Goal: Transaction & Acquisition: Purchase product/service

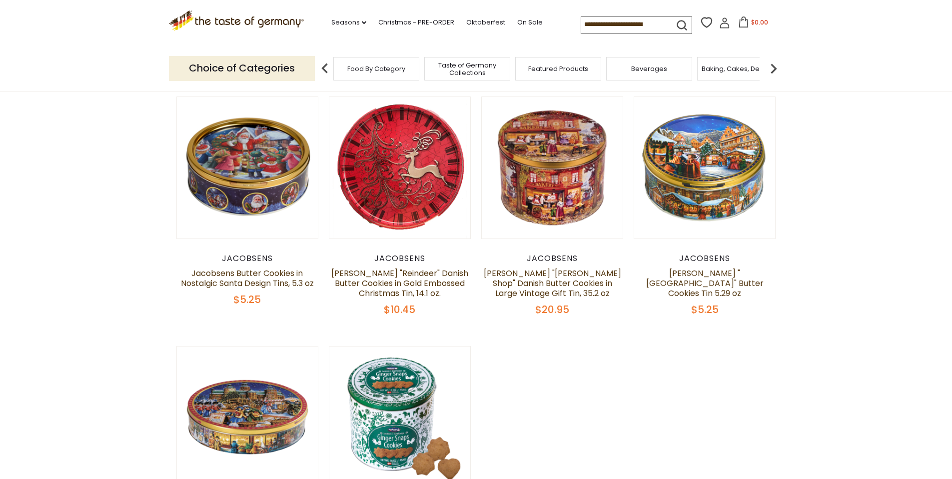
scroll to position [72, 0]
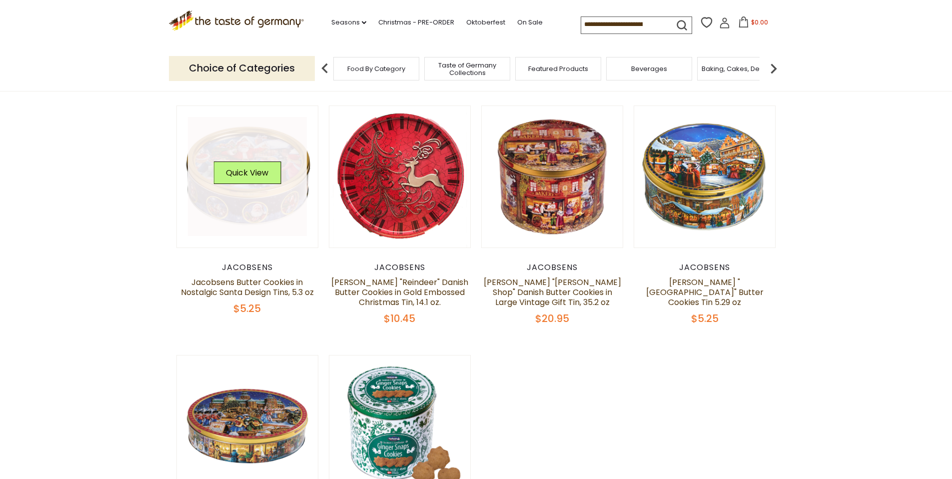
click at [260, 192] on link at bounding box center [247, 176] width 119 height 119
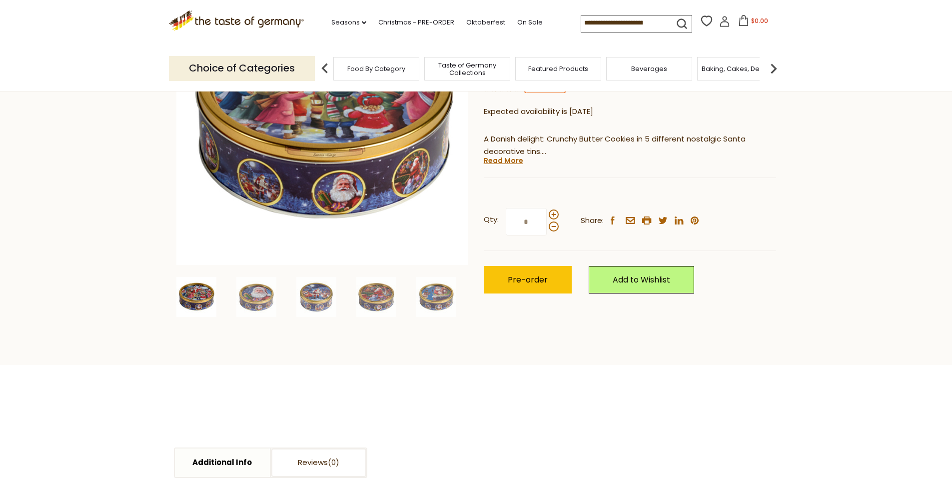
scroll to position [273, 0]
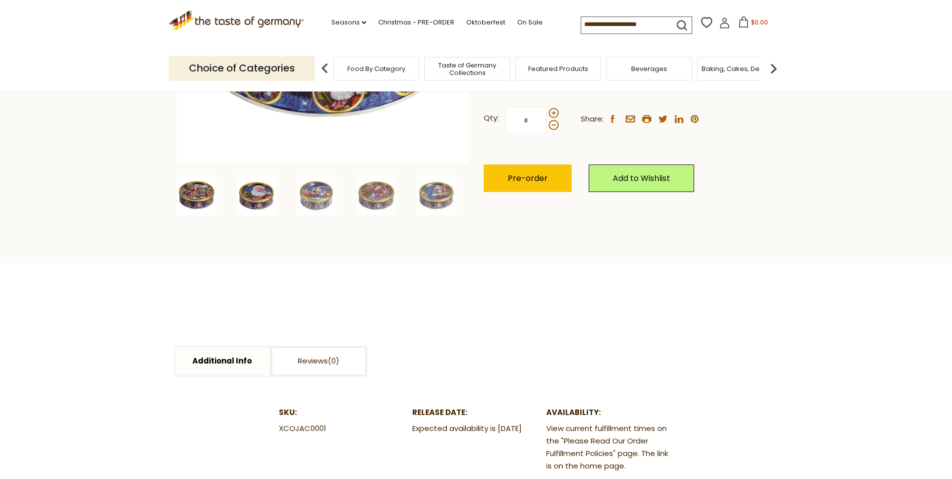
click at [253, 193] on img at bounding box center [256, 195] width 40 height 40
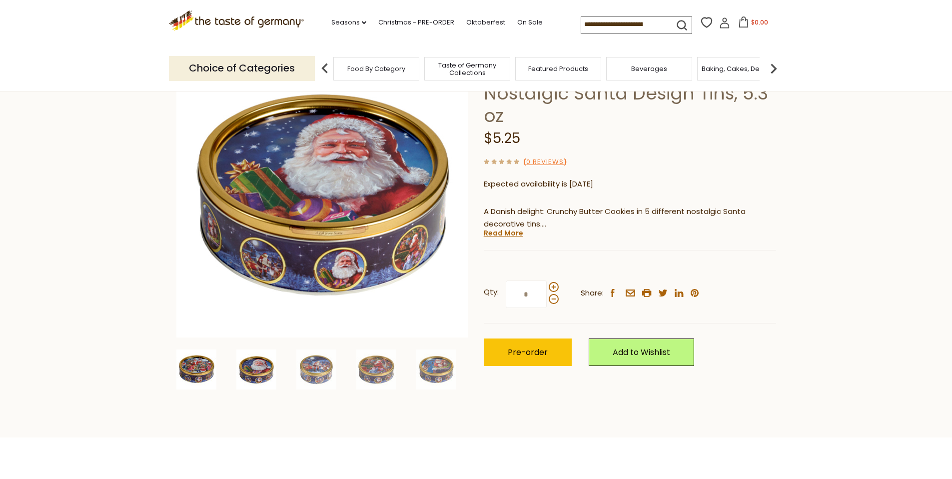
click at [200, 372] on img at bounding box center [196, 369] width 40 height 40
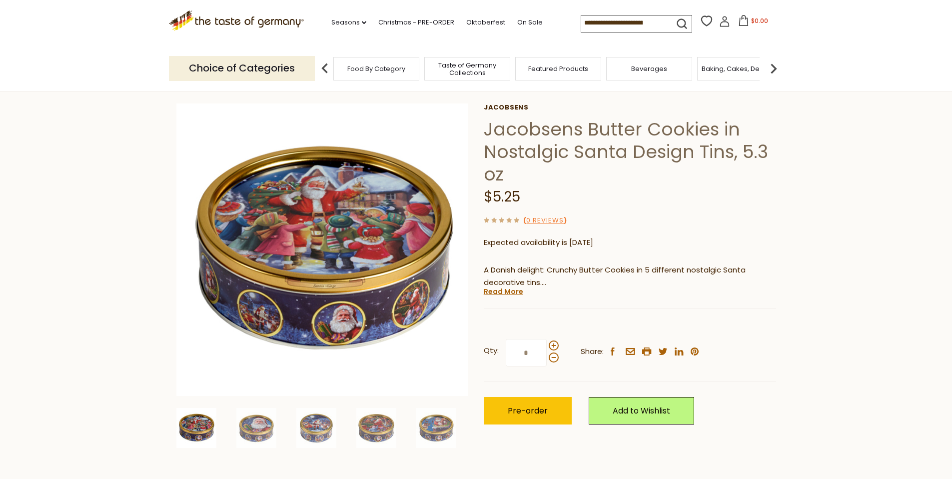
scroll to position [38, 0]
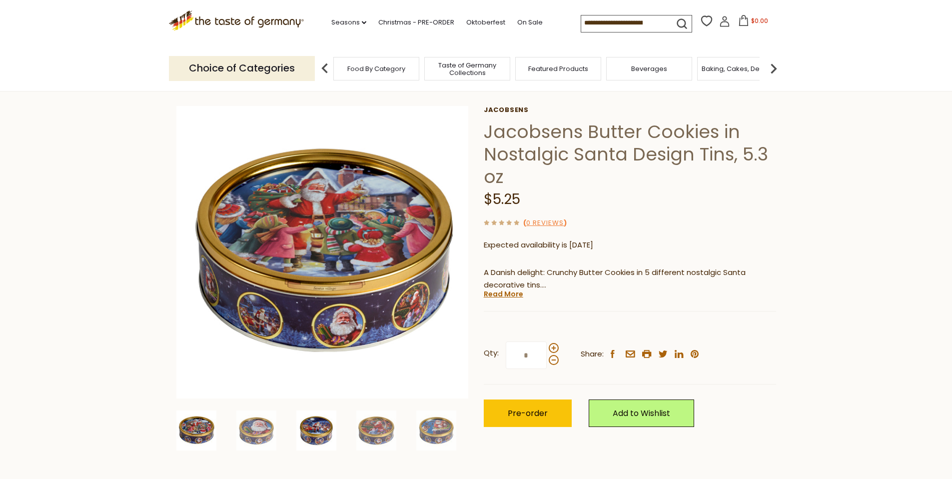
click at [319, 432] on img at bounding box center [316, 430] width 40 height 40
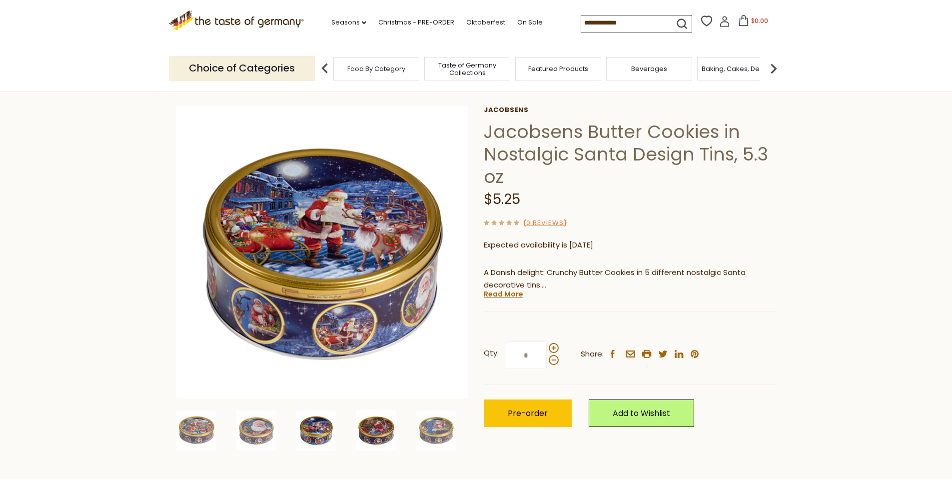
click at [385, 431] on img at bounding box center [376, 430] width 40 height 40
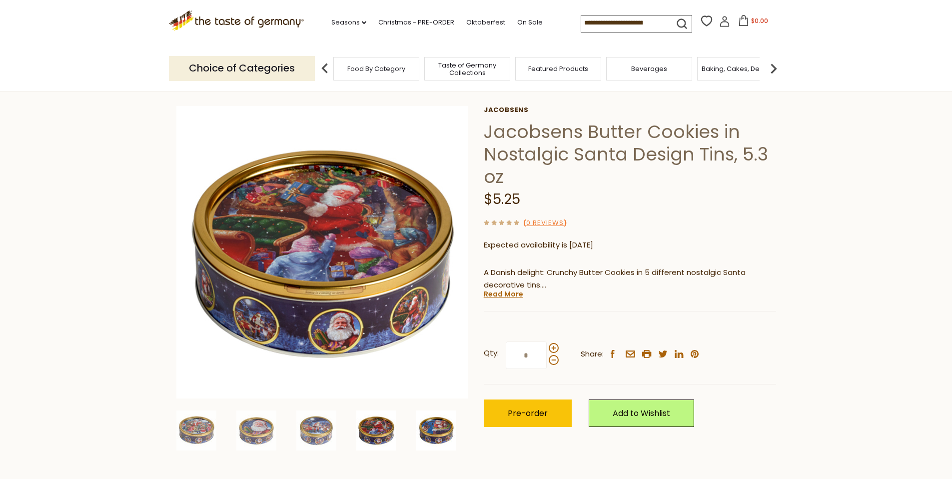
click at [431, 436] on img at bounding box center [436, 430] width 40 height 40
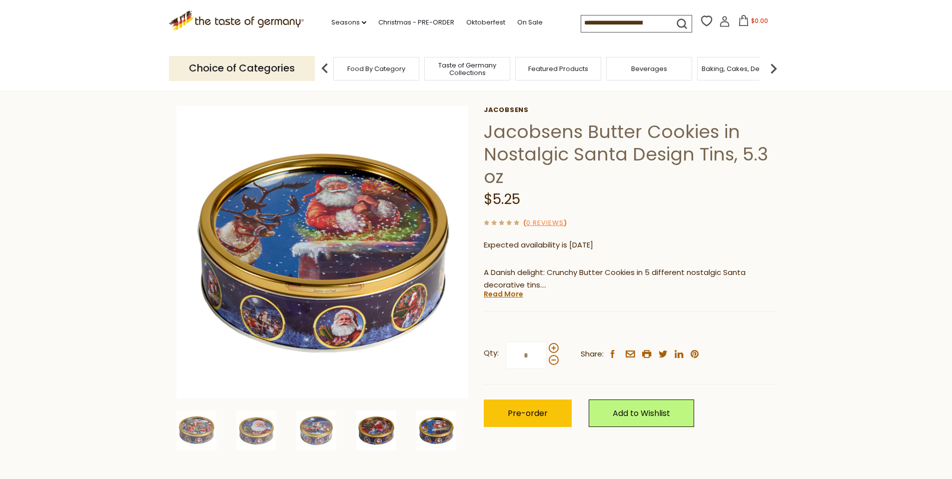
click at [384, 431] on img at bounding box center [376, 430] width 40 height 40
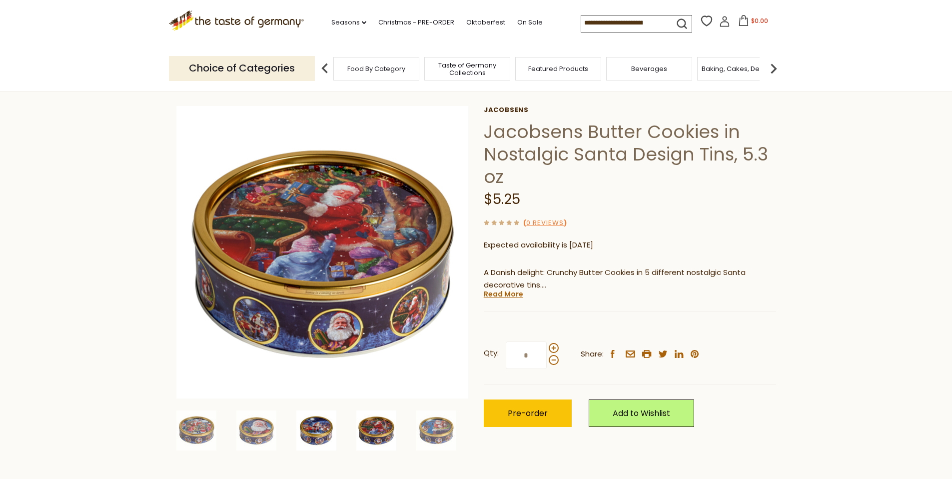
click at [314, 433] on img at bounding box center [316, 430] width 40 height 40
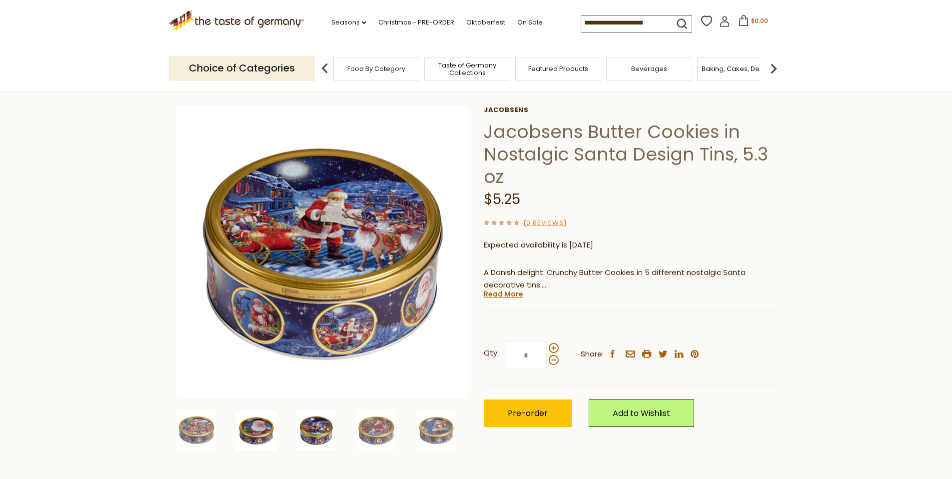
click at [262, 427] on img at bounding box center [256, 430] width 40 height 40
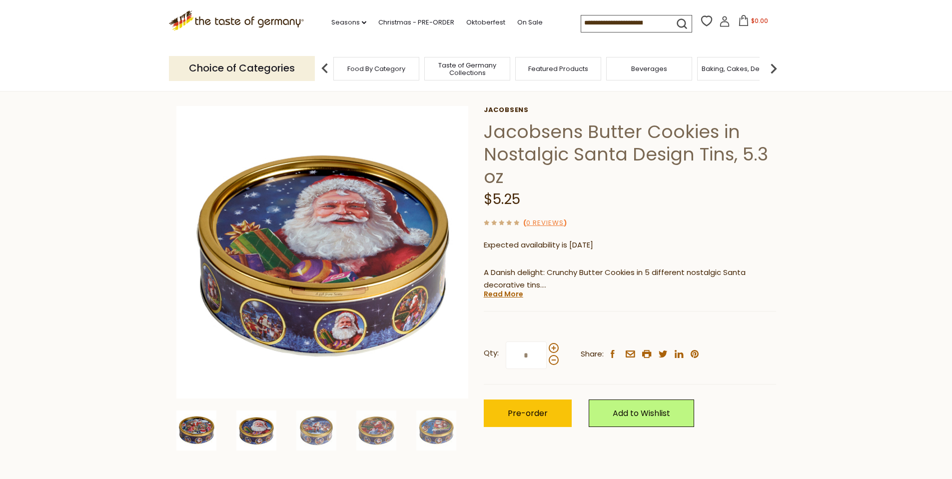
click at [183, 431] on img at bounding box center [196, 430] width 40 height 40
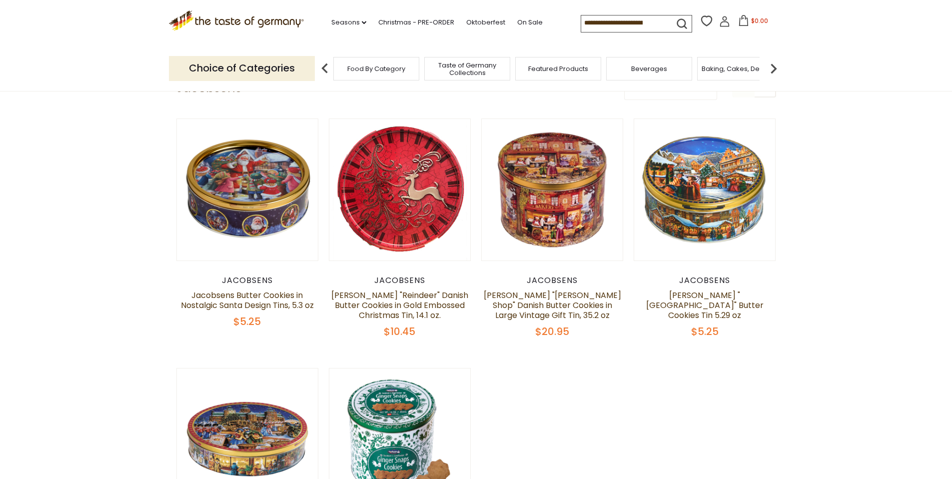
scroll to position [72, 0]
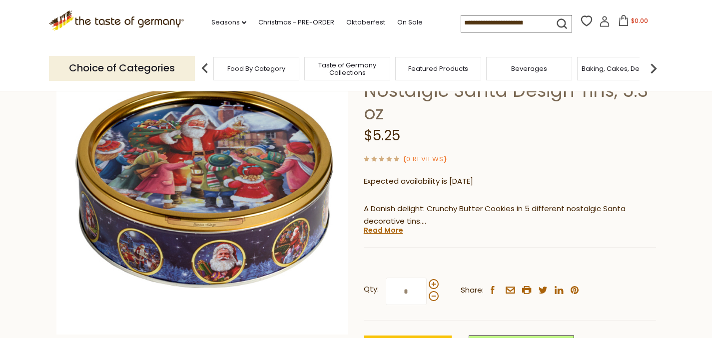
scroll to position [313, 0]
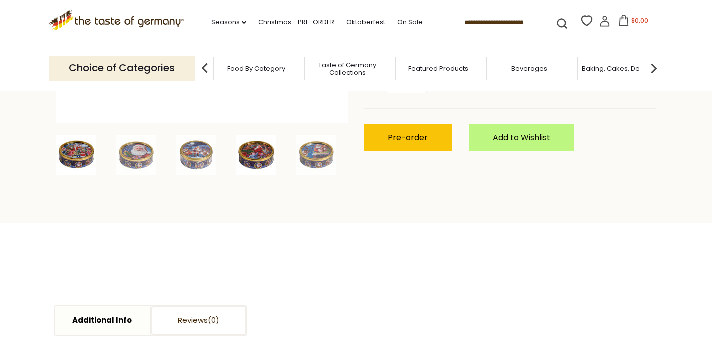
click at [255, 158] on img at bounding box center [256, 155] width 40 height 40
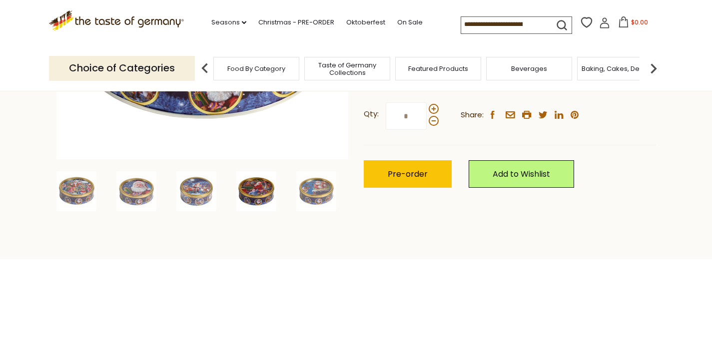
scroll to position [232, 0]
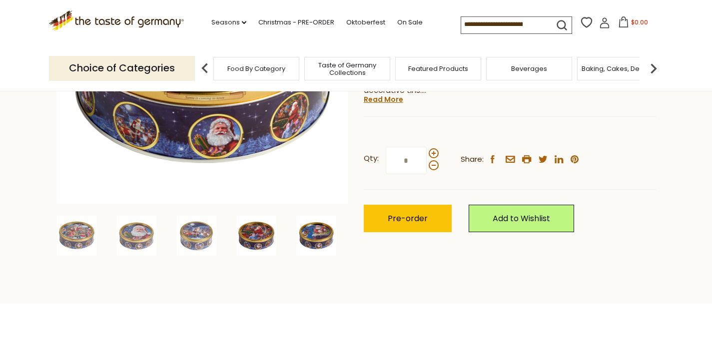
click at [318, 236] on img at bounding box center [316, 236] width 40 height 40
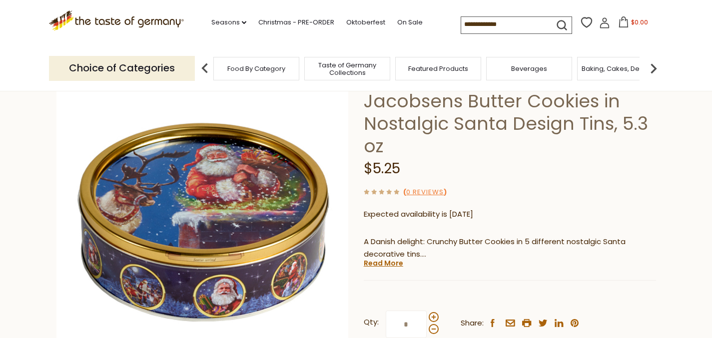
scroll to position [76, 0]
